Goal: Task Accomplishment & Management: Manage account settings

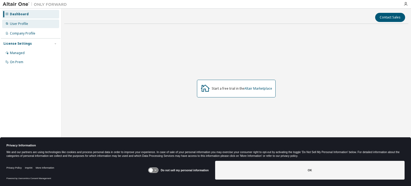
click at [35, 24] on div "User Profile" at bounding box center [30, 24] width 57 height 9
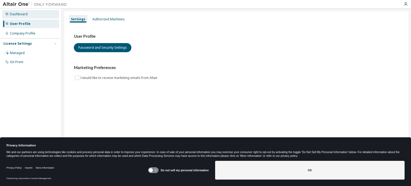
click at [43, 18] on div "Dashboard" at bounding box center [30, 14] width 57 height 9
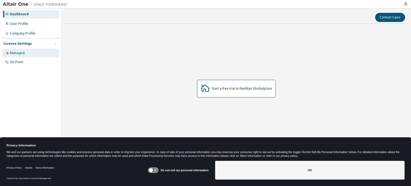
click at [34, 52] on div "Managed" at bounding box center [30, 53] width 57 height 9
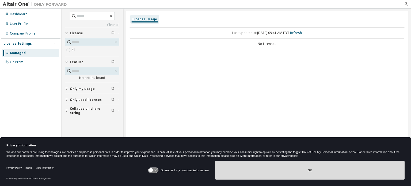
click at [327, 172] on button "OK" at bounding box center [309, 170] width 189 height 19
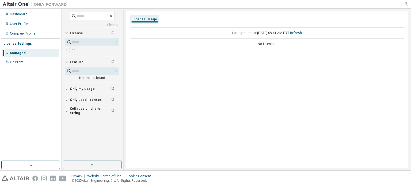
click at [405, 2] on icon "button" at bounding box center [405, 4] width 4 height 4
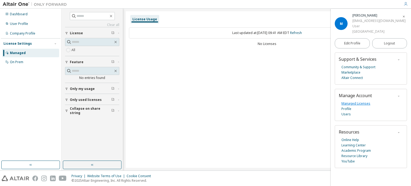
click at [361, 102] on link "Managed Licenses" at bounding box center [355, 103] width 29 height 5
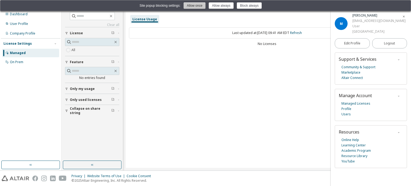
click at [196, 6] on button "Allow once" at bounding box center [194, 5] width 22 height 6
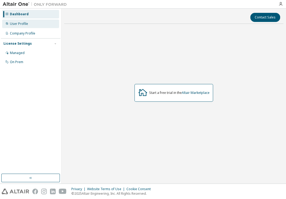
click at [42, 28] on div "User Profile" at bounding box center [30, 24] width 57 height 9
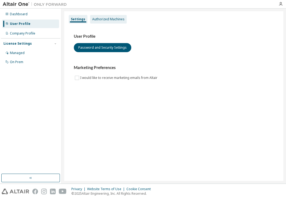
click at [100, 18] on div "Authorized Machines" at bounding box center [108, 19] width 32 height 4
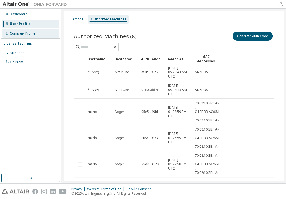
click at [36, 32] on div "Company Profile" at bounding box center [30, 33] width 57 height 9
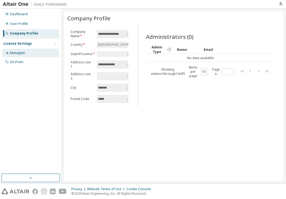
click at [21, 50] on div "Managed" at bounding box center [30, 53] width 57 height 9
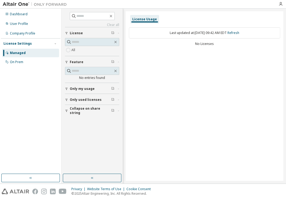
click at [206, 42] on div "No Licenses" at bounding box center [204, 44] width 151 height 4
click at [238, 31] on link "Refresh" at bounding box center [233, 32] width 12 height 5
click at [82, 92] on button "Only my usage" at bounding box center [92, 89] width 54 height 12
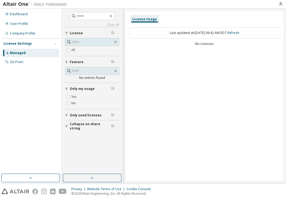
click at [82, 113] on span "Only used licenses" at bounding box center [86, 115] width 32 height 4
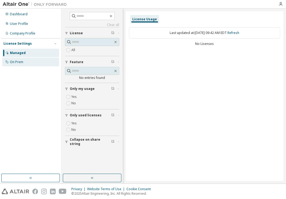
click at [33, 63] on div "On Prem" at bounding box center [30, 62] width 57 height 9
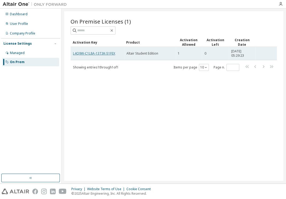
click at [99, 51] on link "L4Q9W-C1L8A-13T3K-51FEX" at bounding box center [94, 53] width 42 height 5
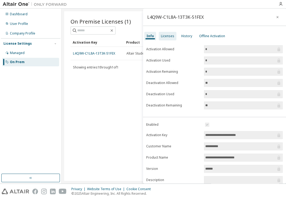
click at [172, 39] on div "Licenses" at bounding box center [168, 36] width 18 height 9
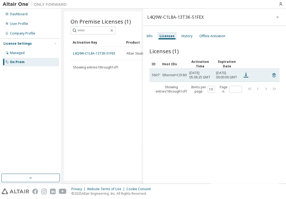
click at [245, 74] on icon at bounding box center [245, 75] width 5 height 5
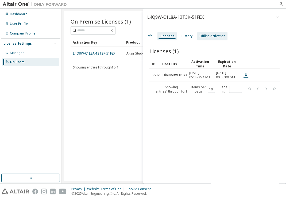
click at [212, 38] on div "Offline Activation" at bounding box center [212, 36] width 26 height 4
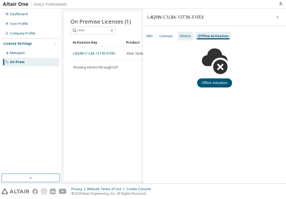
click at [187, 35] on div "History" at bounding box center [185, 36] width 11 height 4
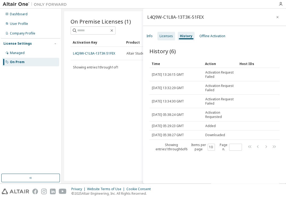
click at [160, 34] on div "Licenses" at bounding box center [166, 36] width 13 height 4
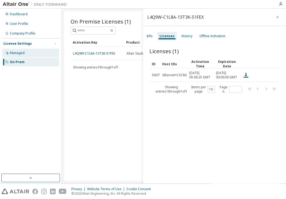
click at [30, 53] on div "Managed" at bounding box center [30, 53] width 57 height 9
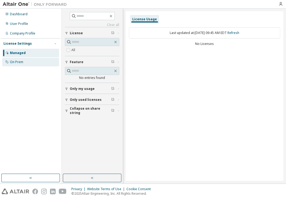
click at [24, 62] on div "On Prem" at bounding box center [30, 62] width 57 height 9
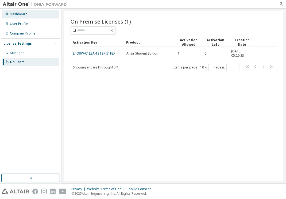
click at [25, 10] on div "Dashboard" at bounding box center [30, 14] width 57 height 9
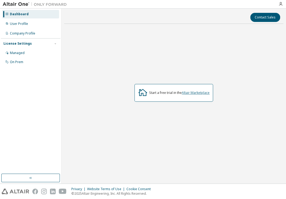
click at [191, 92] on link "Altair Marketplace" at bounding box center [196, 92] width 28 height 5
